Goal: Contribute content: Add original content to the website for others to see

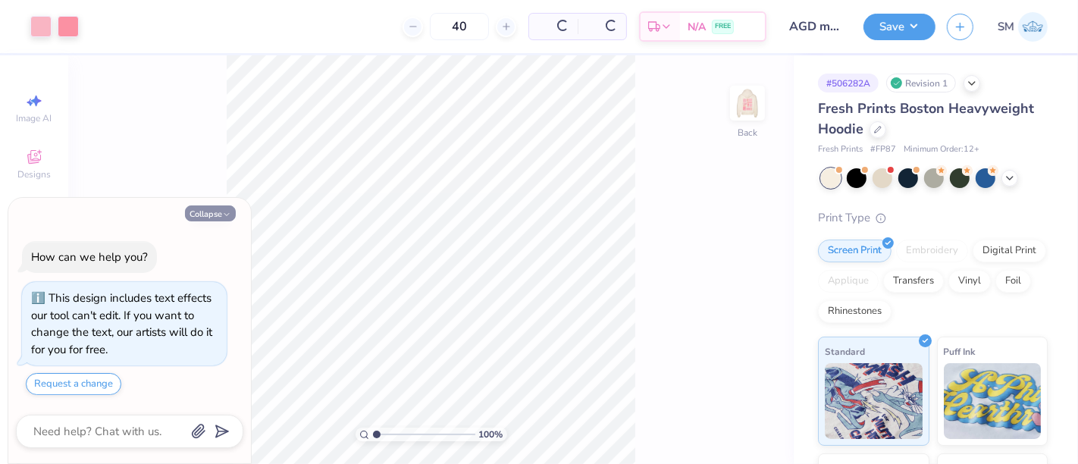
scroll to position [41, 0]
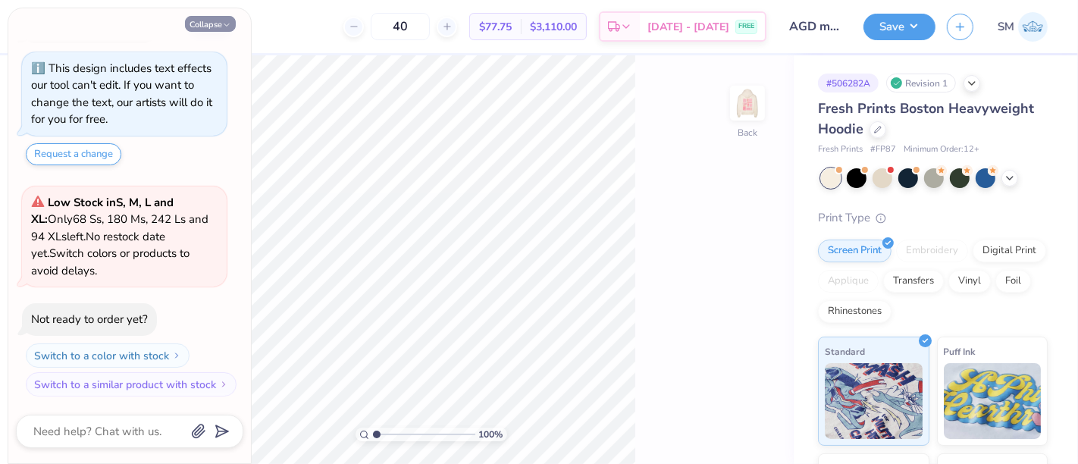
click at [735, 100] on img at bounding box center [747, 103] width 30 height 30
click at [214, 20] on button "Collapse" at bounding box center [210, 24] width 51 height 16
type textarea "x"
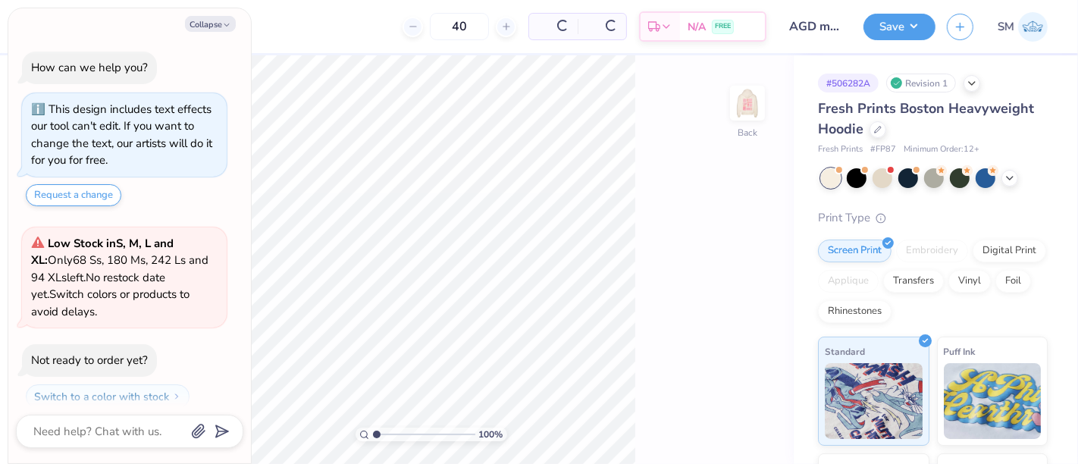
scroll to position [41, 0]
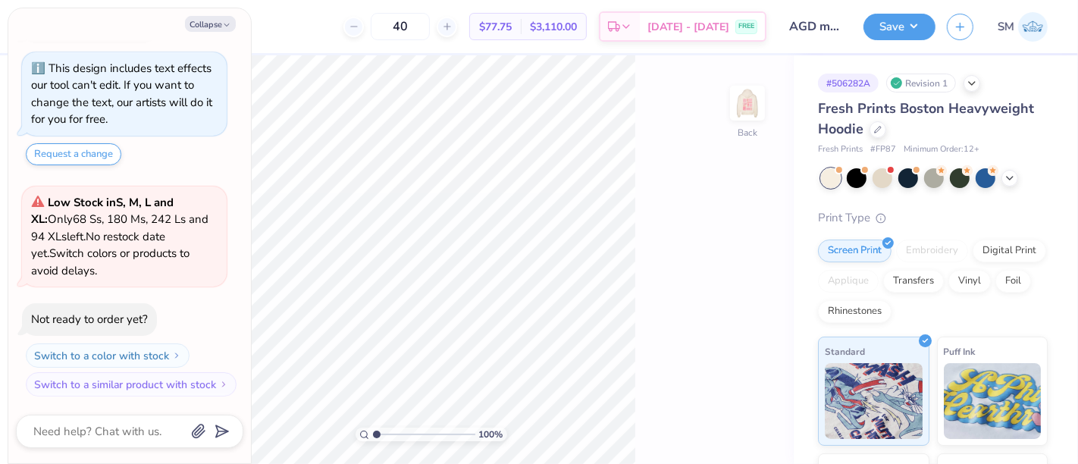
drag, startPoint x: 216, startPoint y: 27, endPoint x: 325, endPoint y: 53, distance: 111.6
click at [216, 27] on button "Collapse" at bounding box center [210, 24] width 51 height 16
type textarea "x"
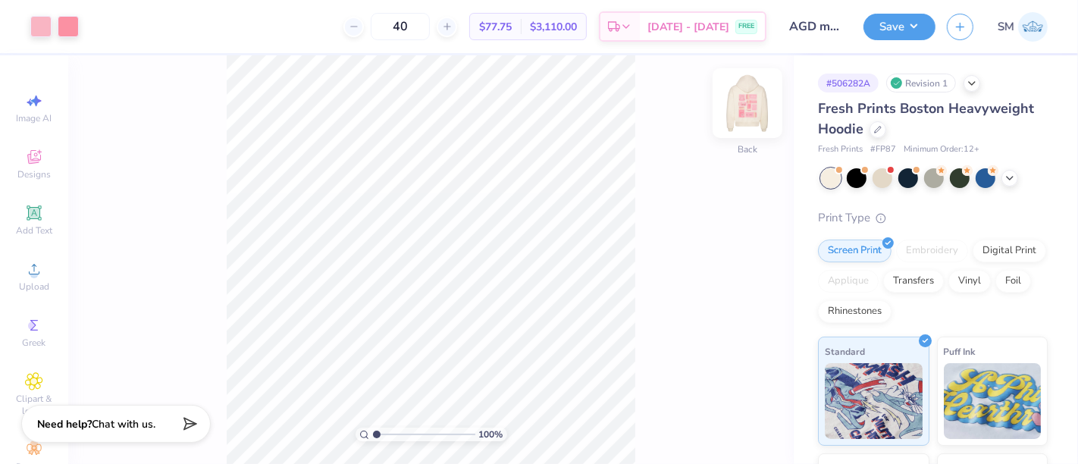
click at [764, 101] on img at bounding box center [747, 103] width 61 height 61
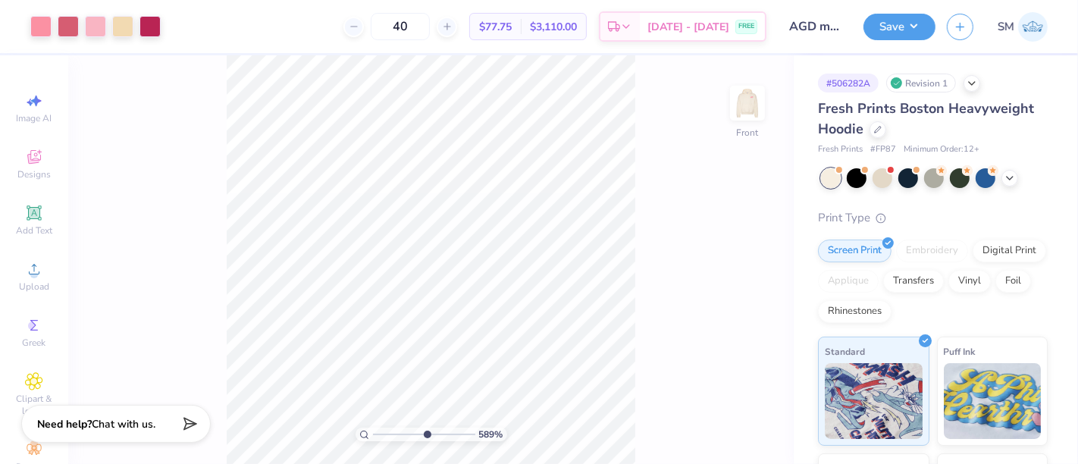
drag, startPoint x: 378, startPoint y: 433, endPoint x: 425, endPoint y: 426, distance: 47.5
type input "5.83"
click at [425, 428] on input "range" at bounding box center [424, 435] width 102 height 14
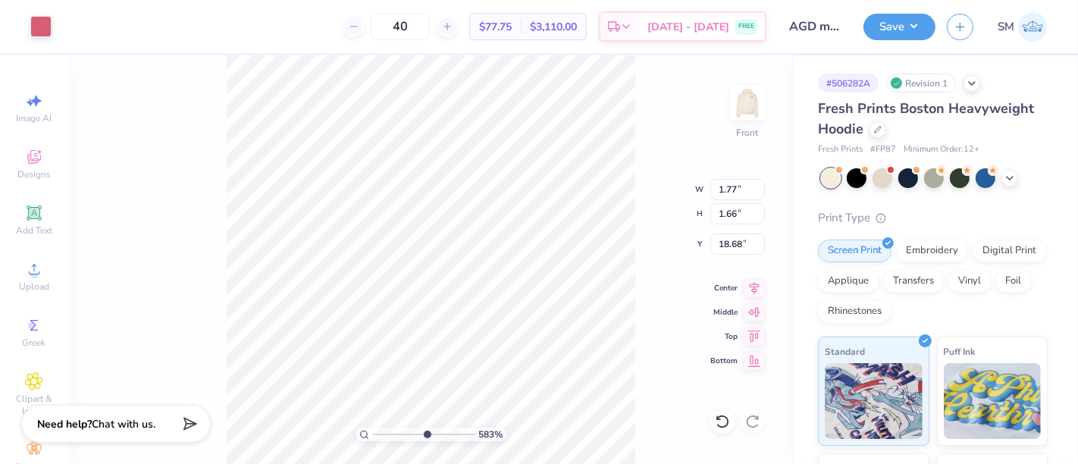
type input "1.77"
type input "1.66"
type input "18.68"
click at [723, 422] on icon at bounding box center [722, 421] width 15 height 15
type input "16.03"
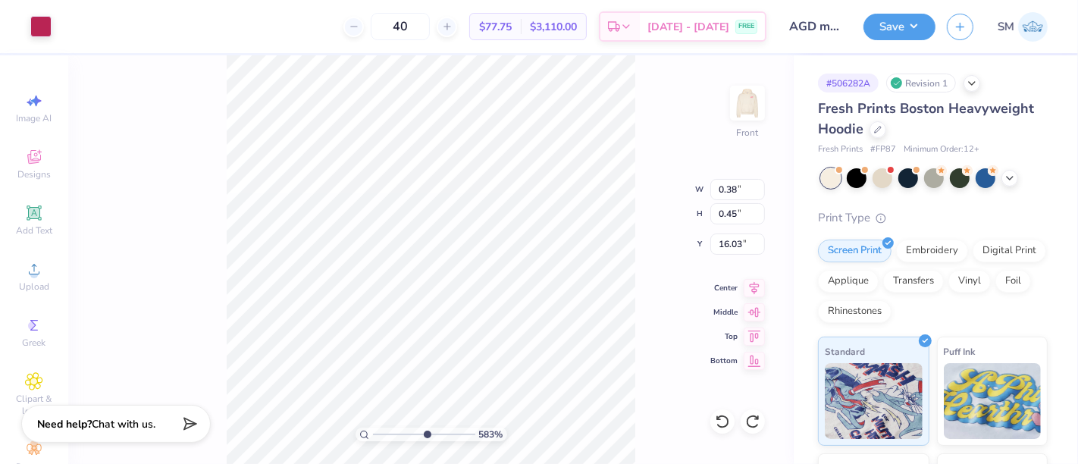
type input "0.38"
type input "0.45"
type input "19.09"
type input "0.82"
type input "0.98"
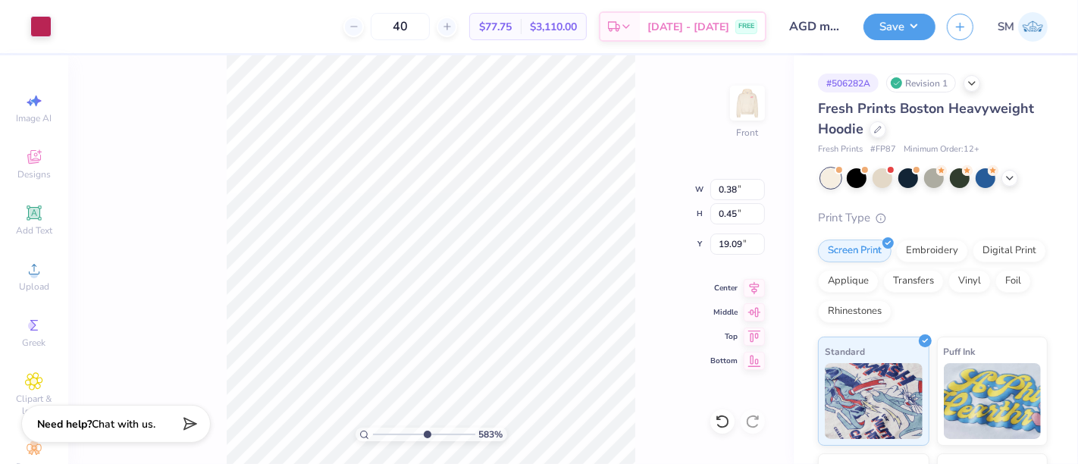
type input "18.57"
type input "0.12"
type input "0.18"
type input "18.93"
type input "3.75"
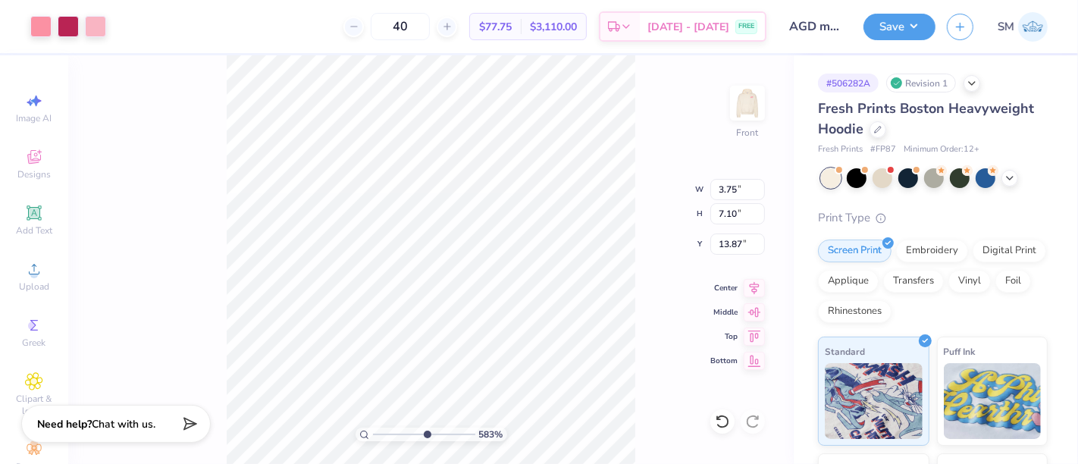
type input "7.10"
type input "13.87"
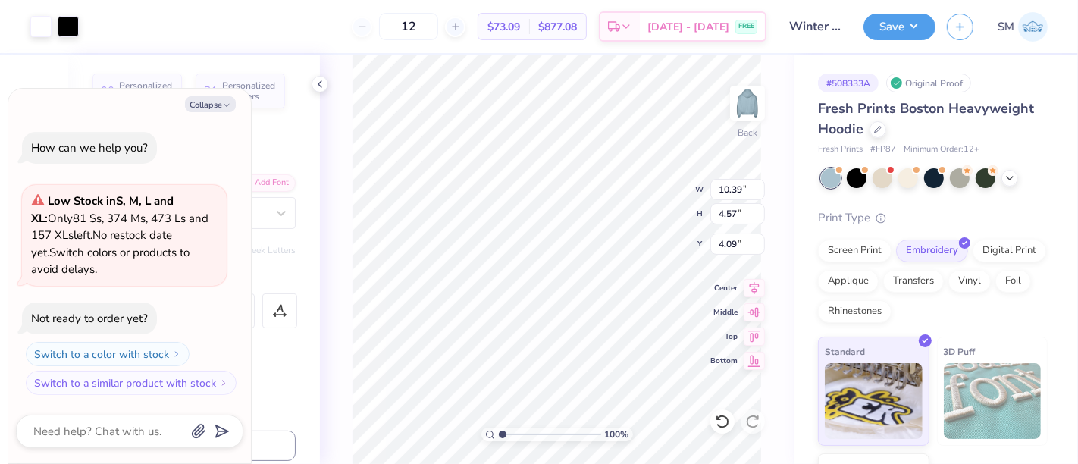
type textarea "x"
type textarea "AX"
type textarea "x"
type textarea "AX"
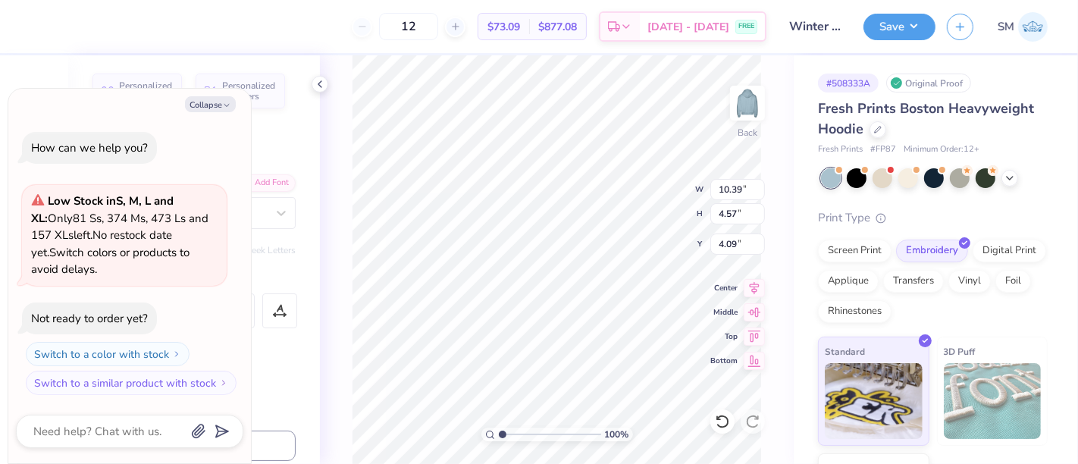
type textarea "x"
type textarea "AX"
type textarea "x"
type textarea "AX"
type textarea "x"
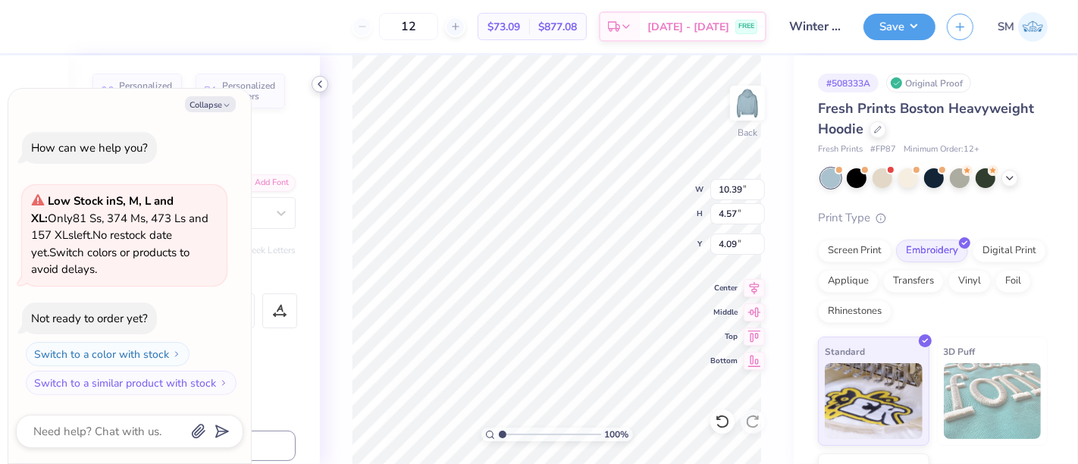
type textarea "AX"
type textarea "x"
type textarea "AX"
type textarea "x"
type textarea "AX"
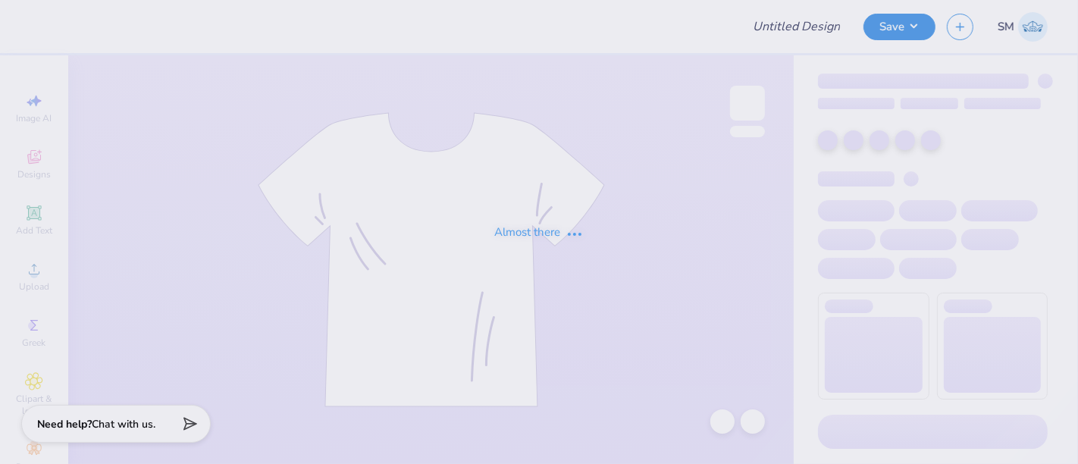
type input "[PERSON_NAME] : [PERSON_NAME]"
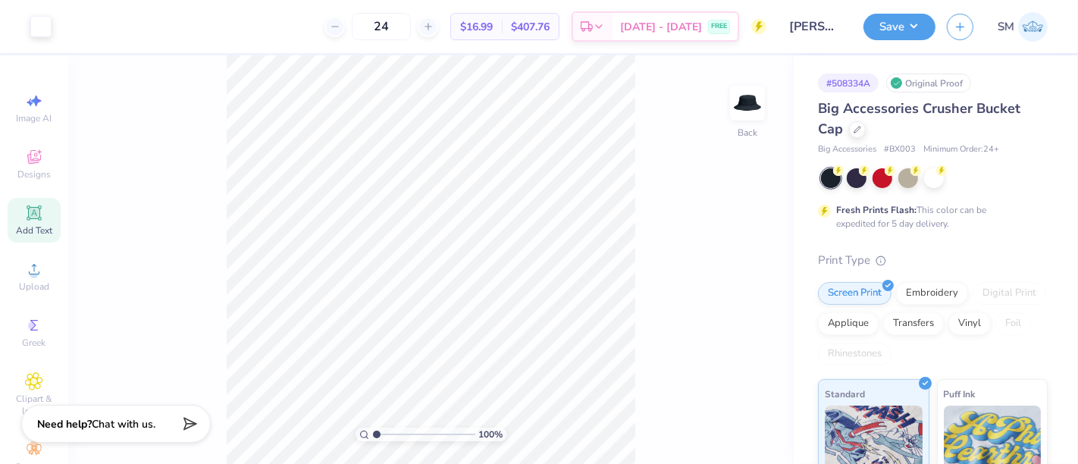
click at [28, 214] on icon at bounding box center [33, 212] width 11 height 11
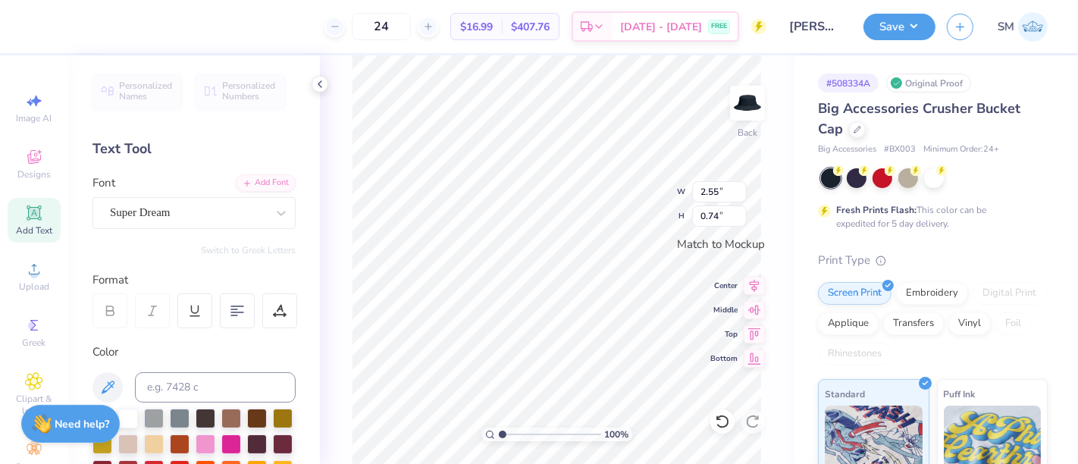
scroll to position [14, 2]
type textarea "™"
click at [148, 205] on div "Super Dream" at bounding box center [187, 213] width 159 height 24
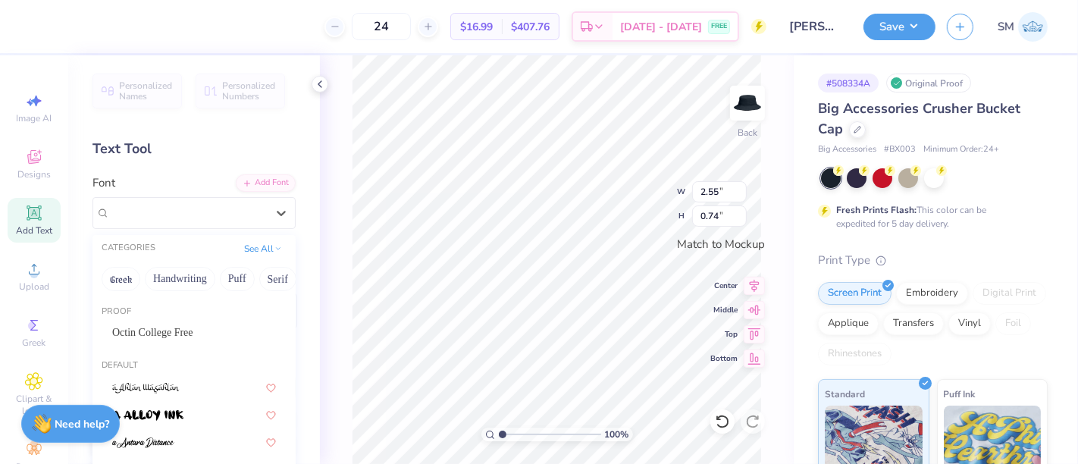
click at [165, 325] on span "Octin College Free" at bounding box center [152, 333] width 81 height 16
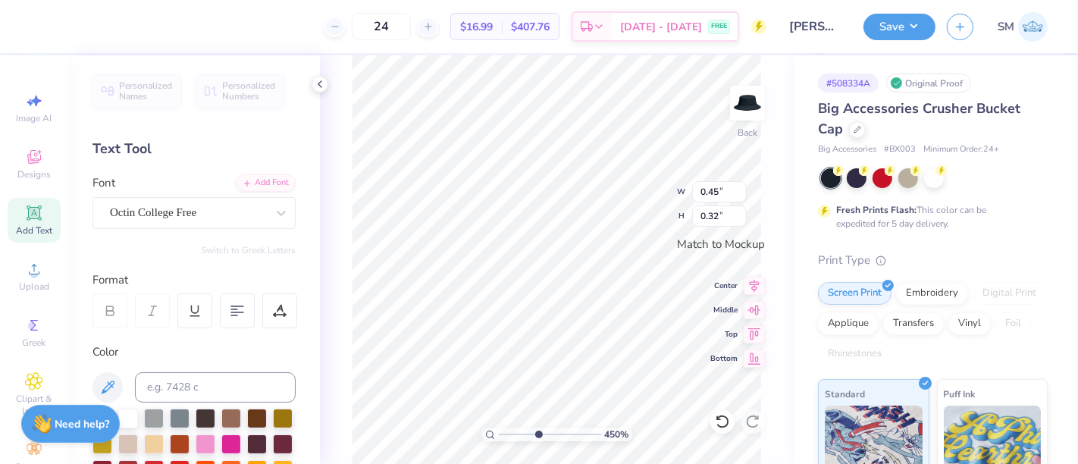
type input "4.5"
click at [538, 435] on input "range" at bounding box center [550, 435] width 102 height 14
type input "0.09"
type input "0.07"
drag, startPoint x: 532, startPoint y: 432, endPoint x: 575, endPoint y: 430, distance: 43.3
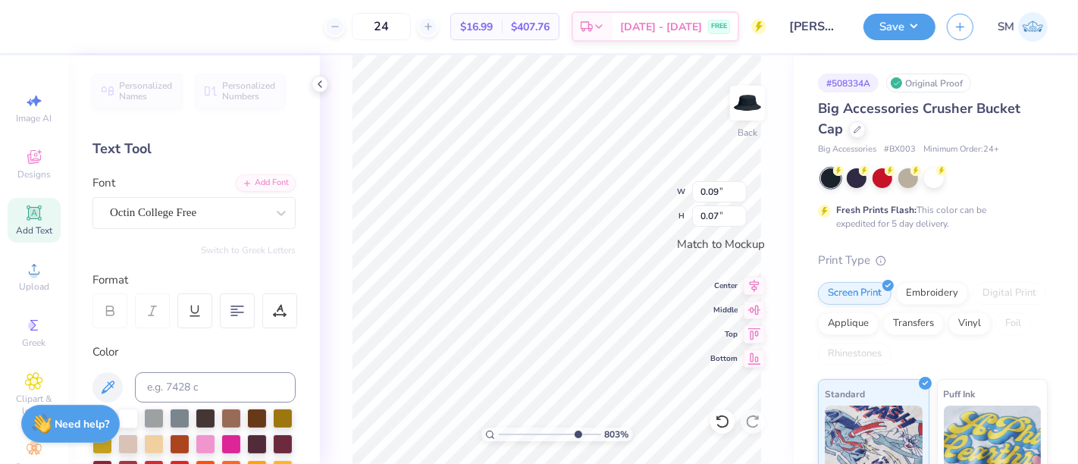
click at [575, 430] on input "range" at bounding box center [550, 435] width 102 height 14
drag, startPoint x: 545, startPoint y: 428, endPoint x: 450, endPoint y: 437, distance: 95.9
type input "1"
click at [499, 437] on input "range" at bounding box center [550, 435] width 102 height 14
drag, startPoint x: 899, startPoint y: 31, endPoint x: 912, endPoint y: 42, distance: 17.8
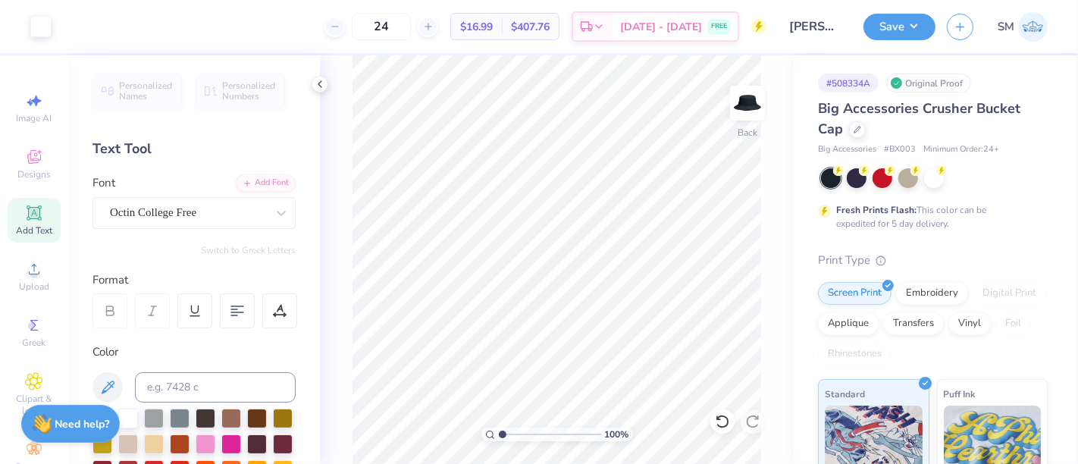
click at [899, 32] on button "Save" at bounding box center [900, 27] width 72 height 27
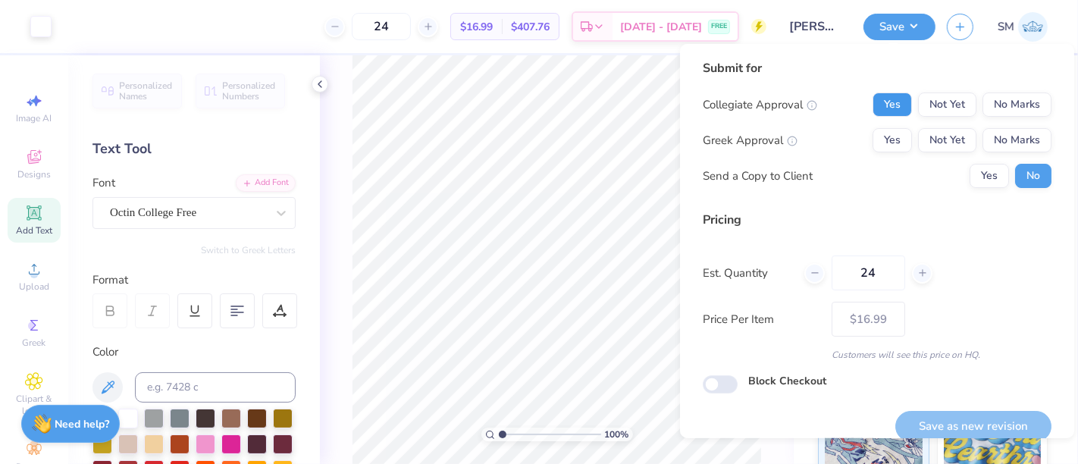
click at [883, 110] on button "Yes" at bounding box center [892, 105] width 39 height 24
click at [994, 146] on button "No Marks" at bounding box center [1017, 140] width 69 height 24
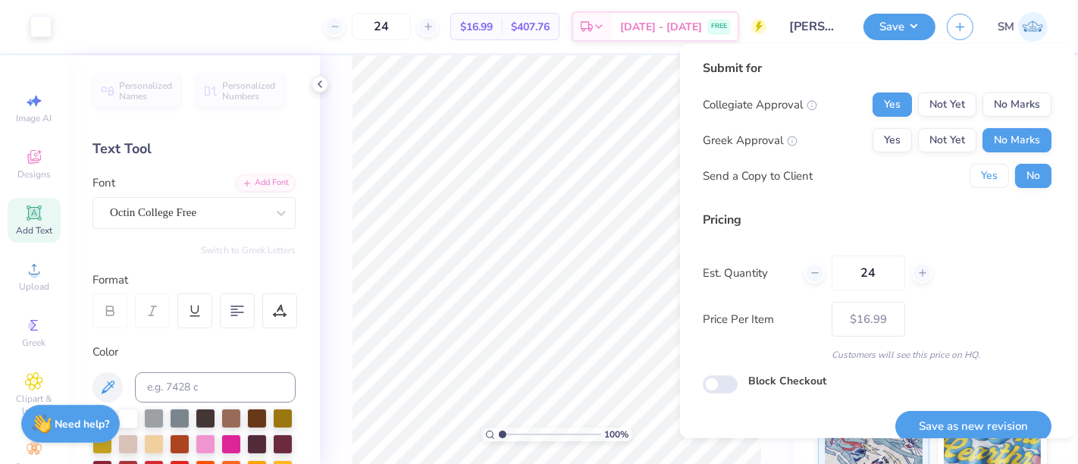
drag, startPoint x: 978, startPoint y: 177, endPoint x: 966, endPoint y: 220, distance: 44.2
click at [977, 180] on button "Yes" at bounding box center [989, 176] width 39 height 24
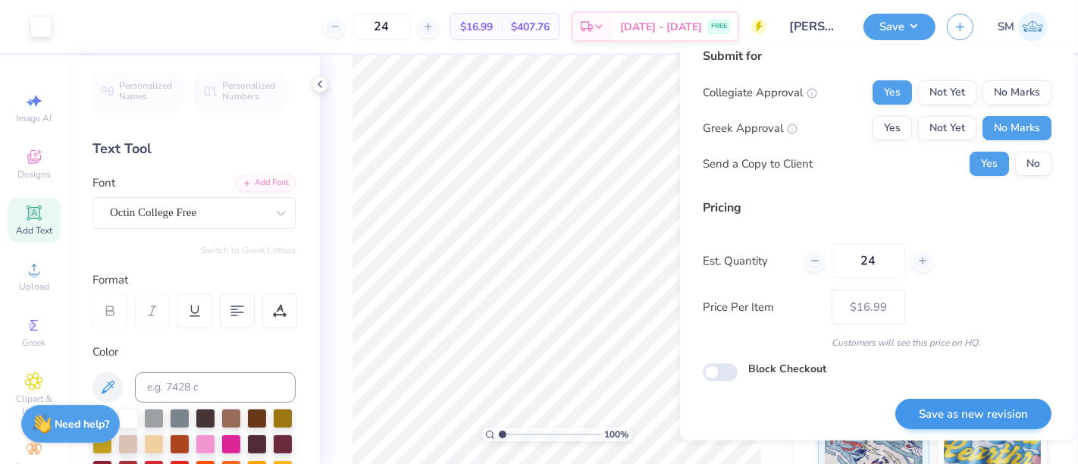
scroll to position [17, 0]
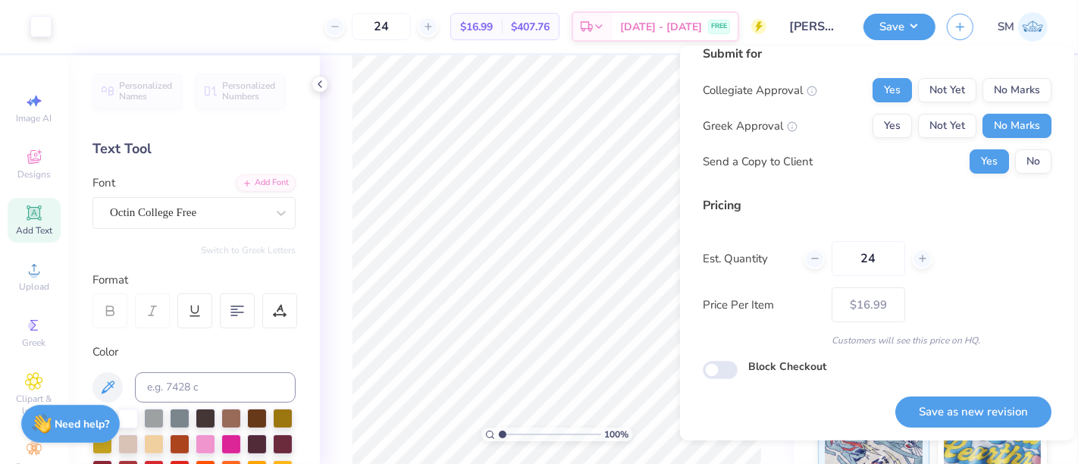
click at [960, 410] on button "Save as new revision" at bounding box center [973, 412] width 156 height 31
type input "$16.99"
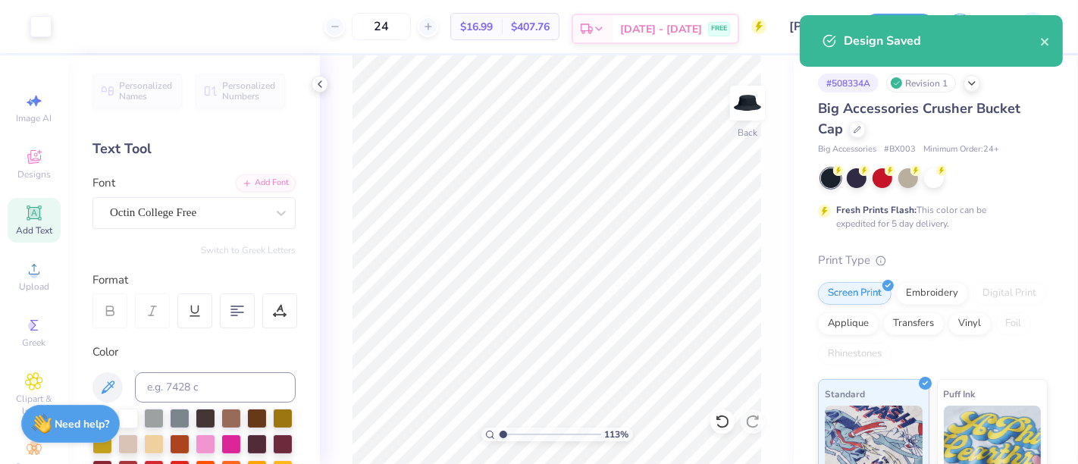
type input "1"
